Goal: Check status: Check status

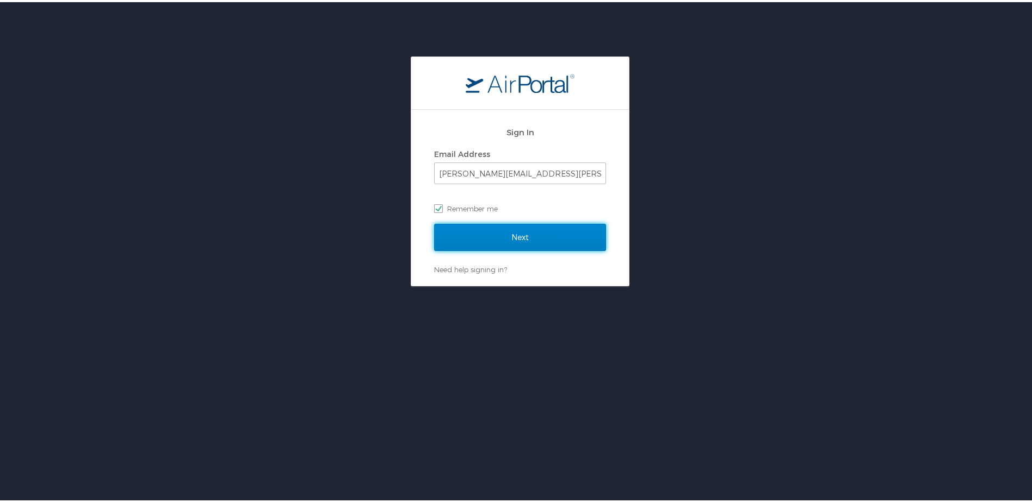
click at [520, 237] on input "Next" at bounding box center [520, 235] width 172 height 27
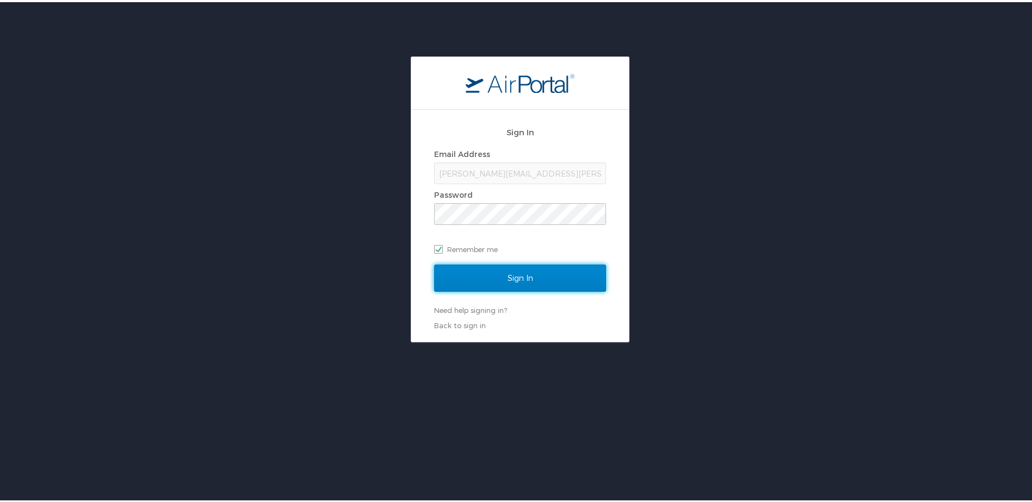
click at [516, 270] on input "Sign In" at bounding box center [520, 276] width 172 height 27
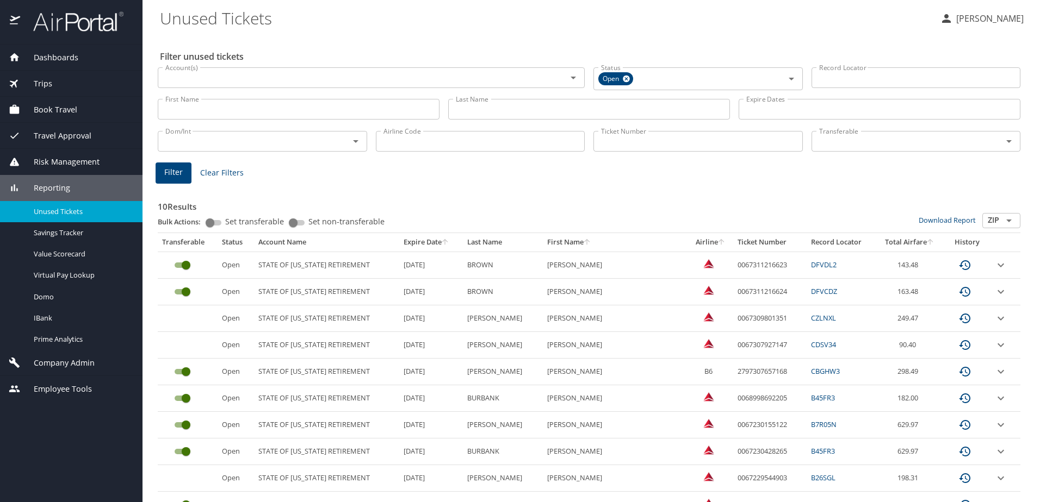
scroll to position [49, 0]
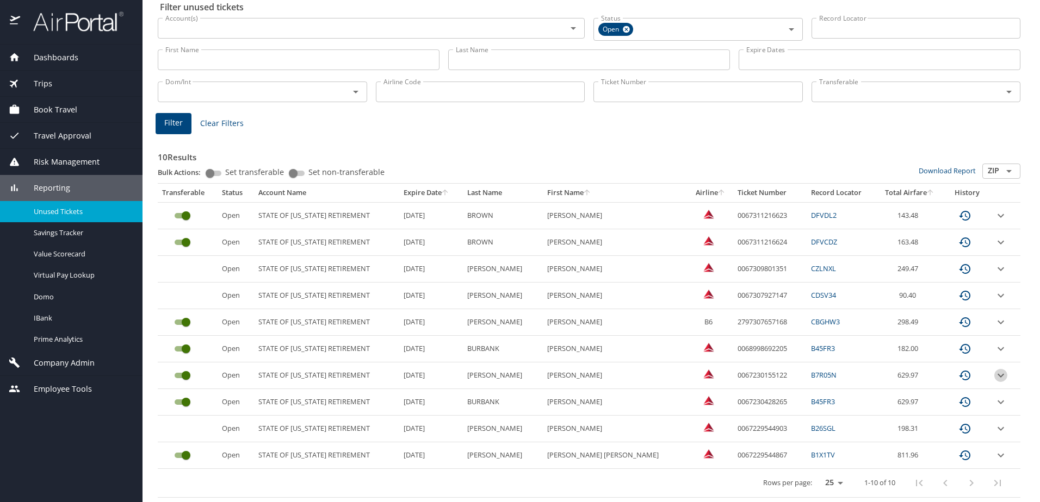
click at [994, 371] on icon "expand row" at bounding box center [1000, 375] width 13 height 13
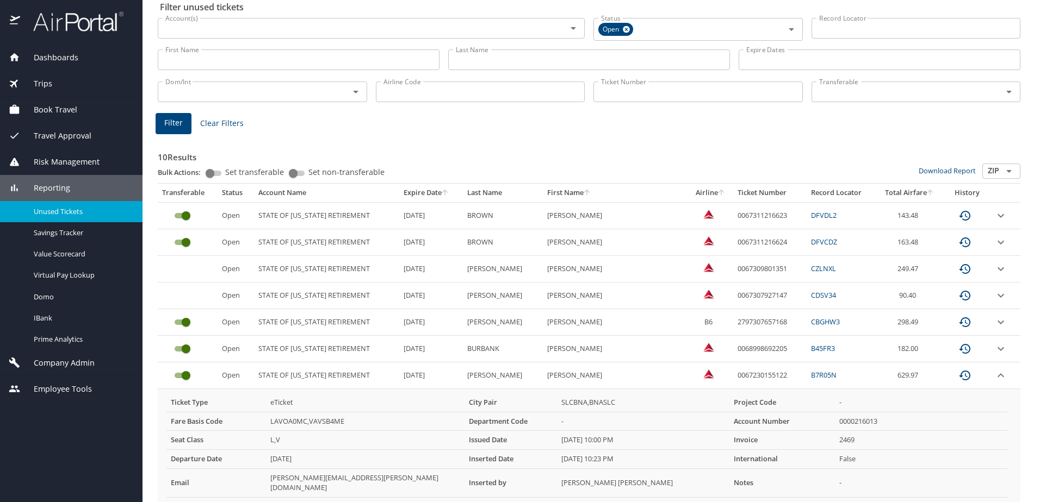
scroll to position [191, 0]
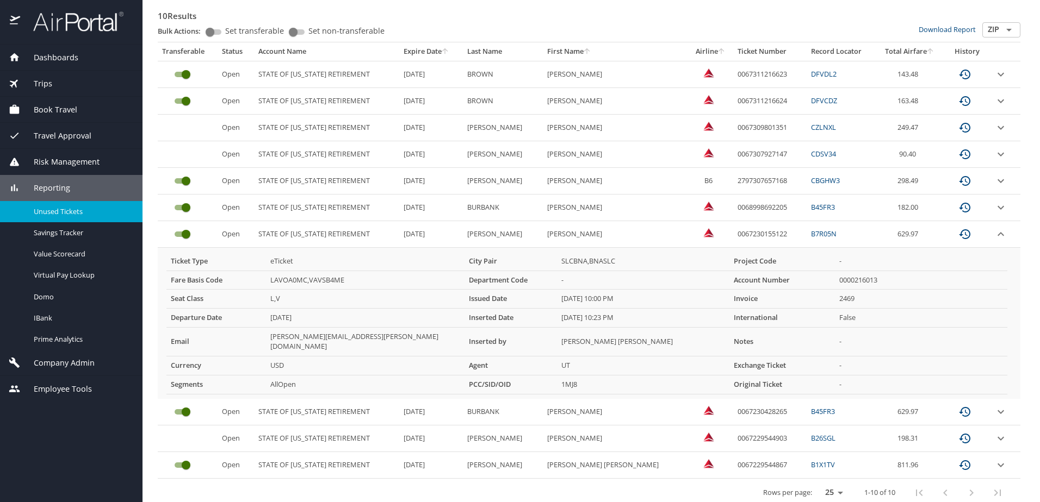
click at [994, 233] on icon "expand row" at bounding box center [1000, 234] width 13 height 13
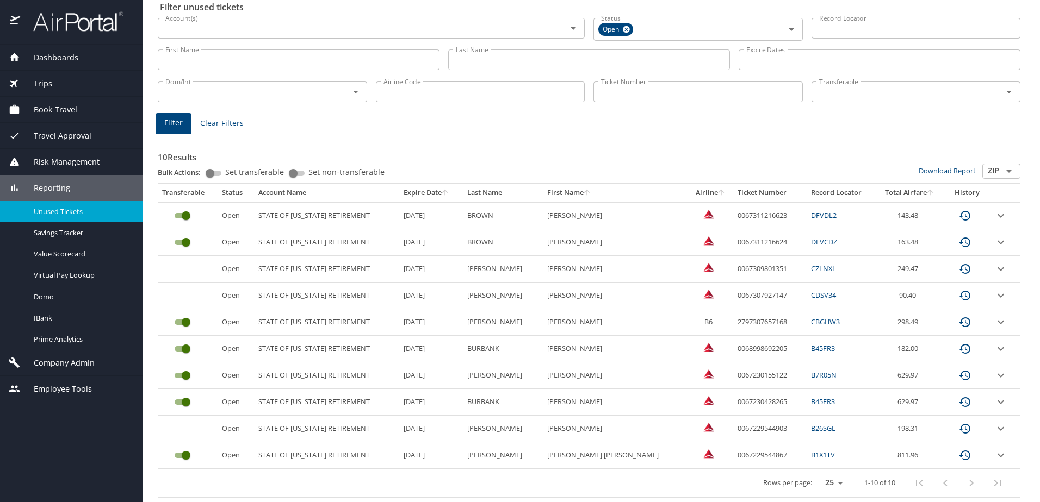
scroll to position [49, 0]
click at [449, 195] on icon "sort" at bounding box center [444, 192] width 9 height 9
